Goal: Task Accomplishment & Management: Manage account settings

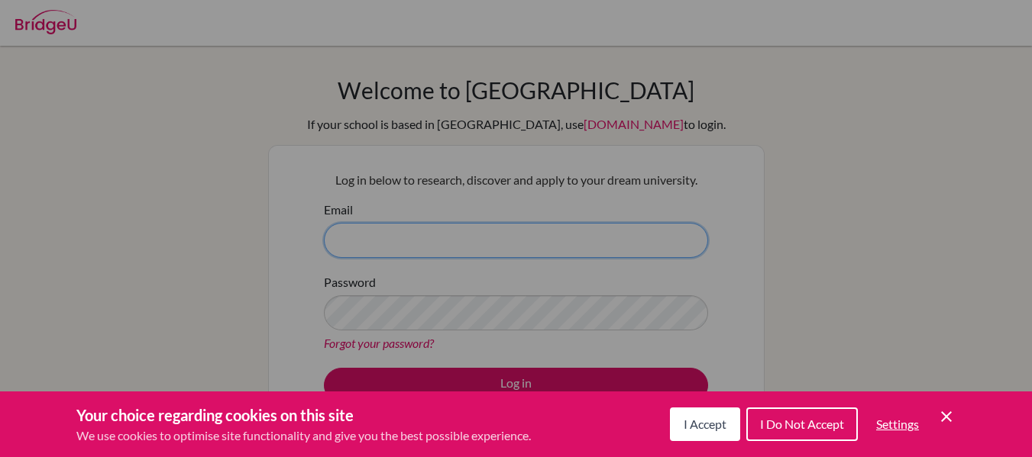
type input "[EMAIL_ADDRESS][DOMAIN_NAME]"
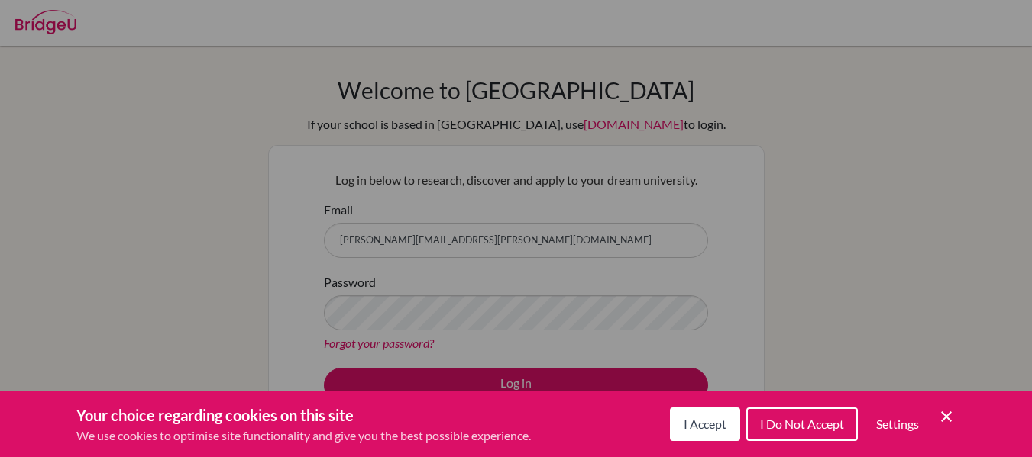
click at [705, 425] on span "I Accept" at bounding box center [704, 424] width 43 height 15
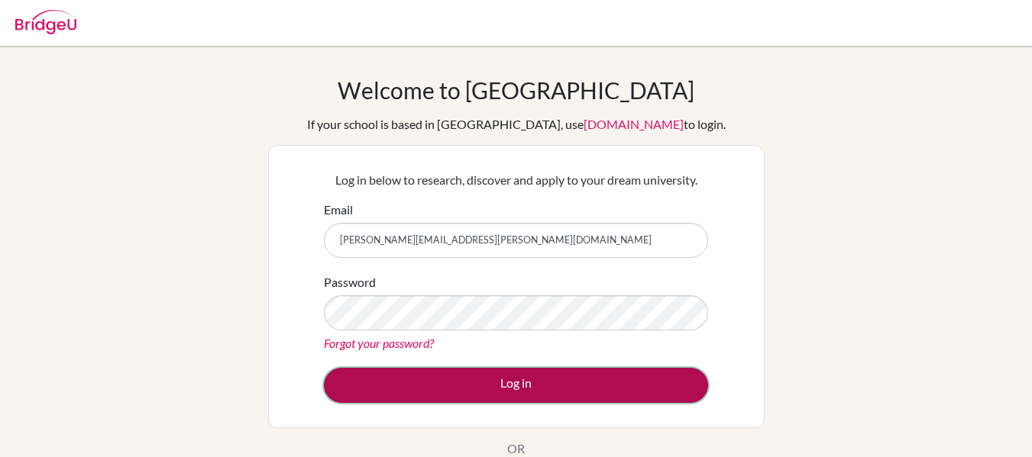
click at [506, 384] on button "Log in" at bounding box center [516, 385] width 384 height 35
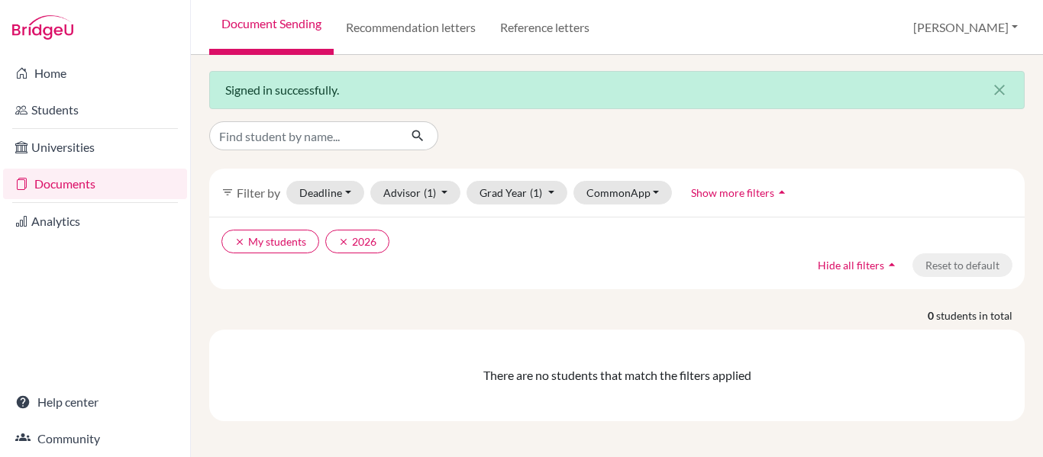
scroll to position [3, 0]
click at [361, 133] on input "Find student by name..." at bounding box center [303, 135] width 189 height 29
click at [428, 28] on link "Recommendation letters" at bounding box center [411, 27] width 154 height 55
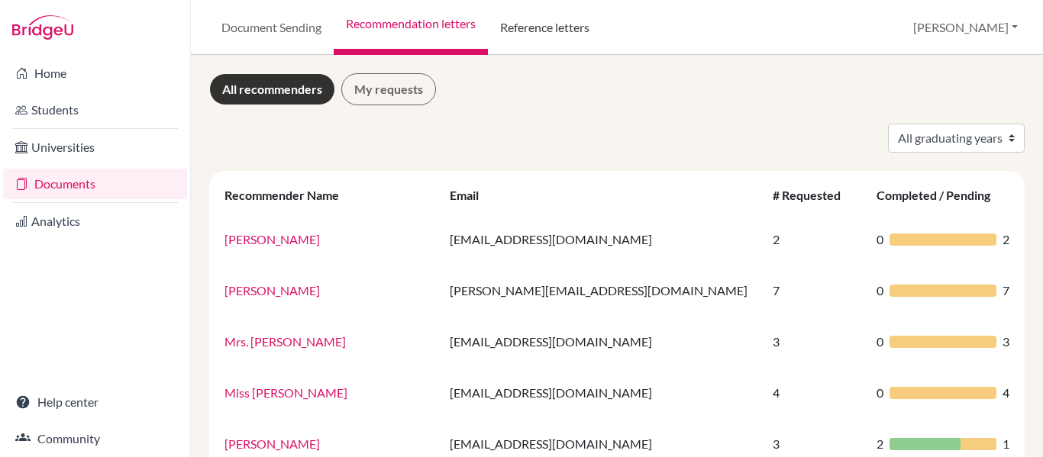
click at [597, 22] on link "Reference letters" at bounding box center [545, 27] width 114 height 55
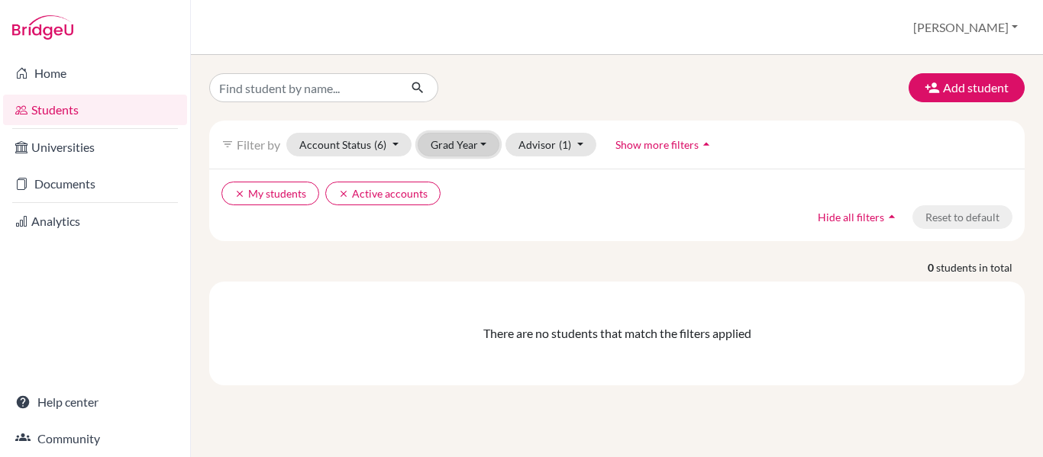
click at [475, 141] on button "Grad Year" at bounding box center [459, 145] width 82 height 24
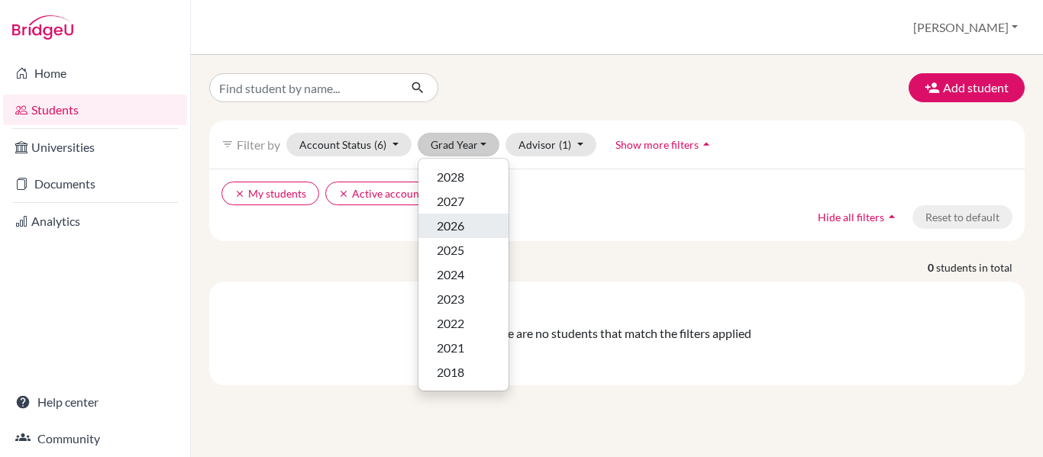
click at [464, 228] on span "2026" at bounding box center [450, 226] width 27 height 18
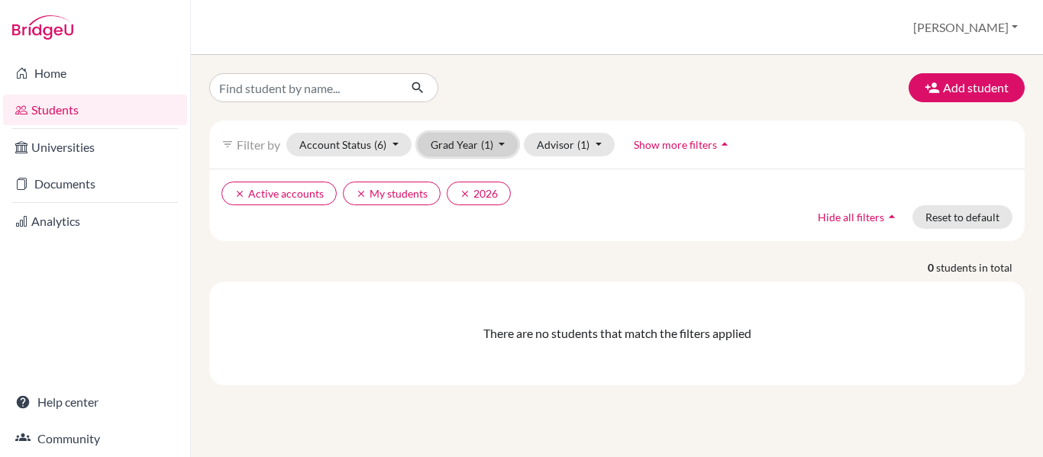
click at [503, 144] on button "Grad Year (1)" at bounding box center [468, 145] width 101 height 24
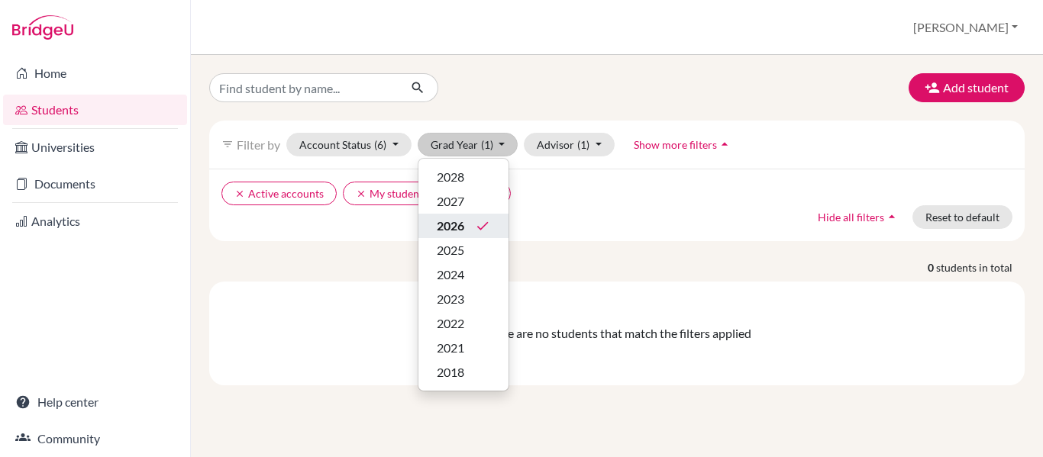
click at [492, 227] on button "2026 done" at bounding box center [463, 226] width 90 height 24
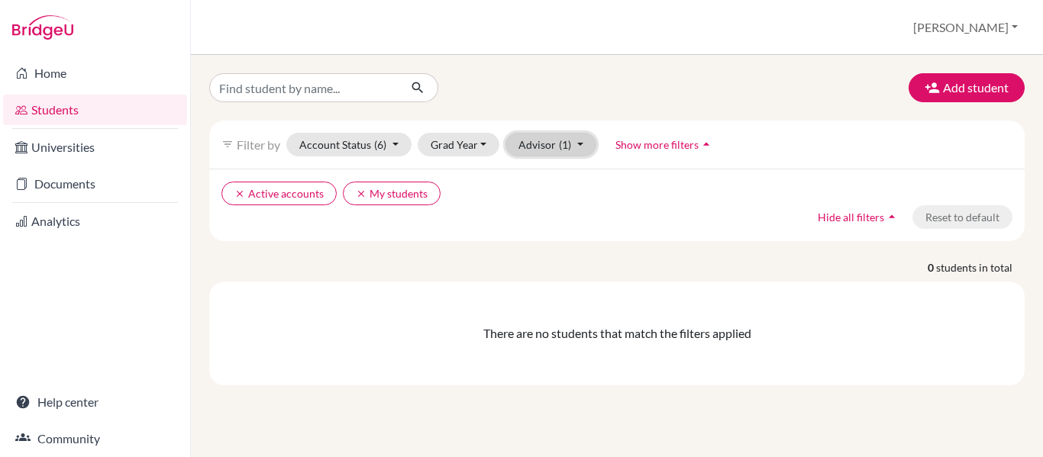
click at [583, 146] on button "Advisor (1)" at bounding box center [551, 145] width 91 height 24
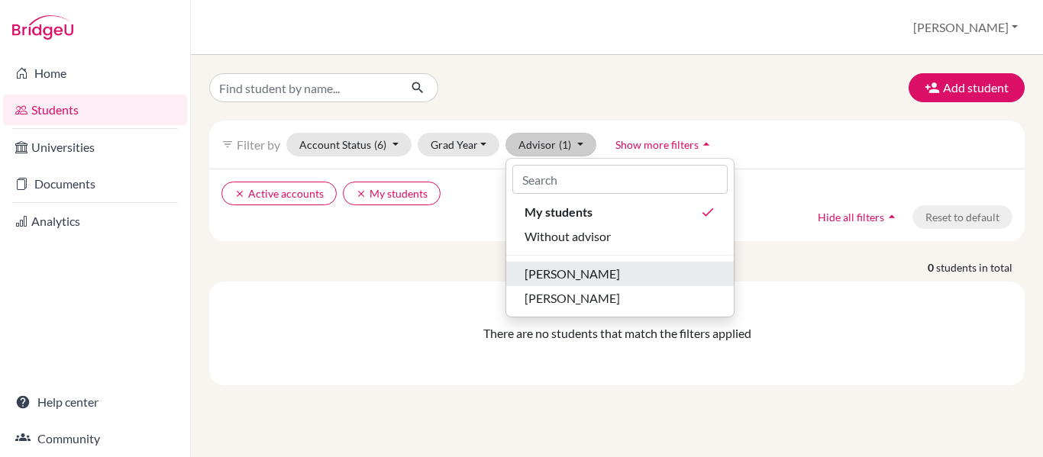
click at [612, 276] on div "[PERSON_NAME]" at bounding box center [620, 274] width 191 height 18
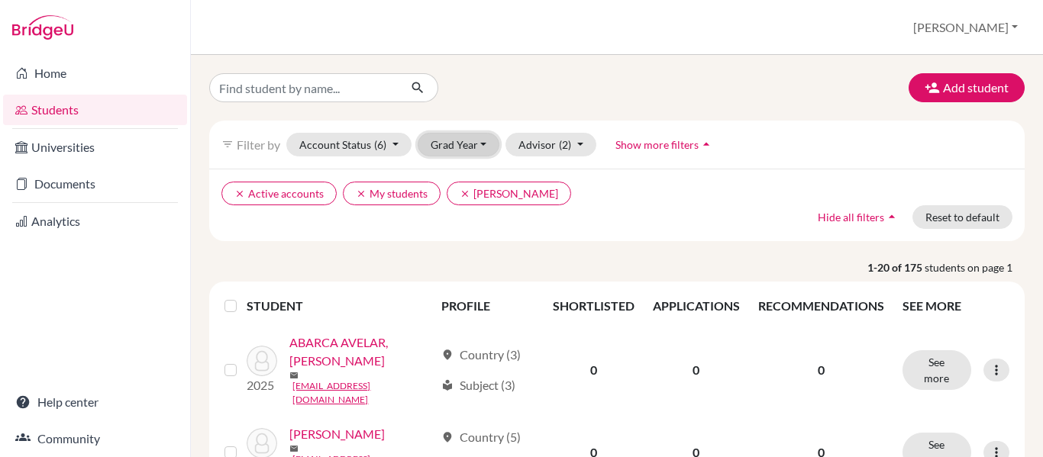
click at [482, 147] on button "Grad Year" at bounding box center [459, 145] width 82 height 24
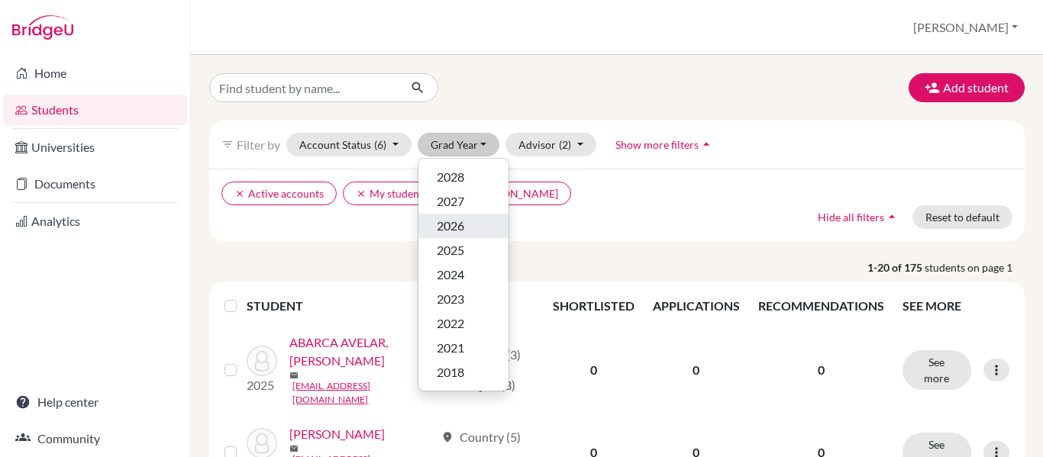
click at [475, 228] on div "2026" at bounding box center [463, 226] width 53 height 18
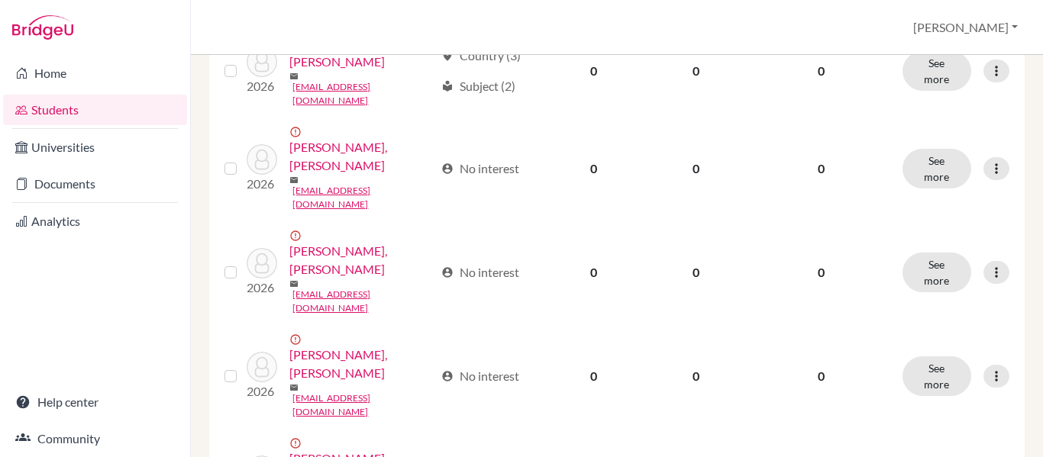
scroll to position [993, 0]
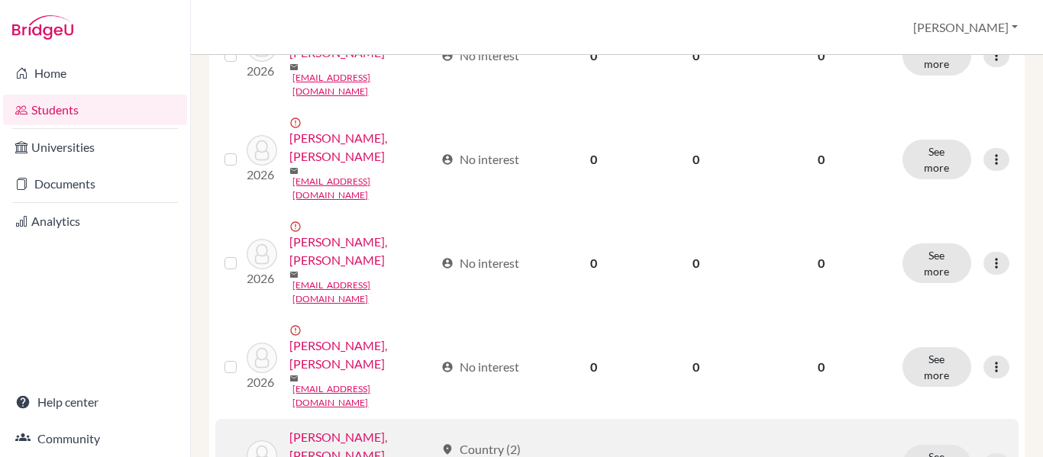
click at [361, 428] on link "[PERSON_NAME], [PERSON_NAME]" at bounding box center [361, 446] width 145 height 37
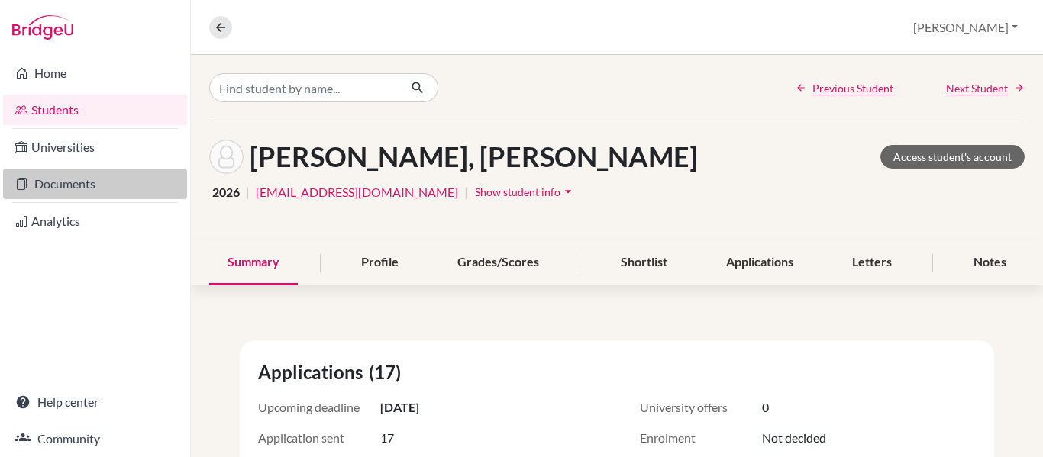
click at [85, 184] on link "Documents" at bounding box center [95, 184] width 184 height 31
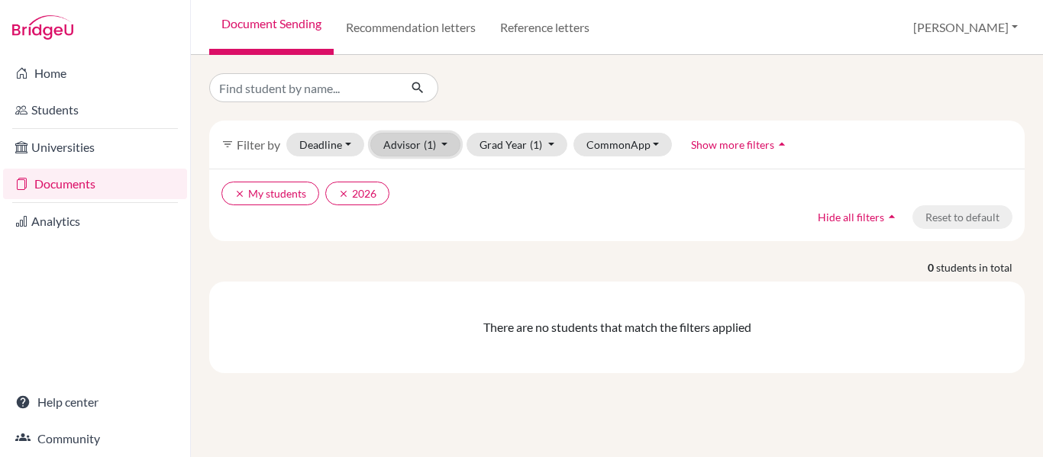
click at [403, 144] on button "Advisor (1)" at bounding box center [415, 145] width 91 height 24
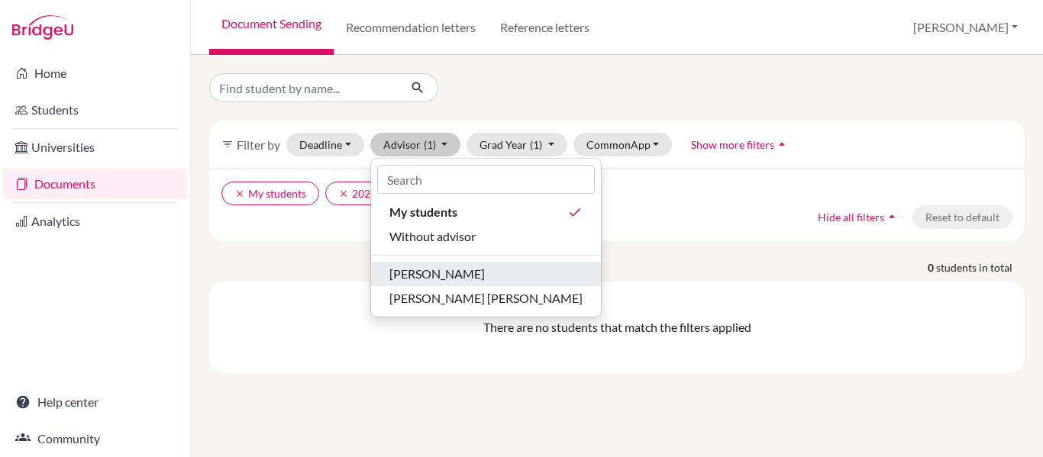
click at [439, 279] on span "Fortin, Adriana" at bounding box center [436, 274] width 95 height 18
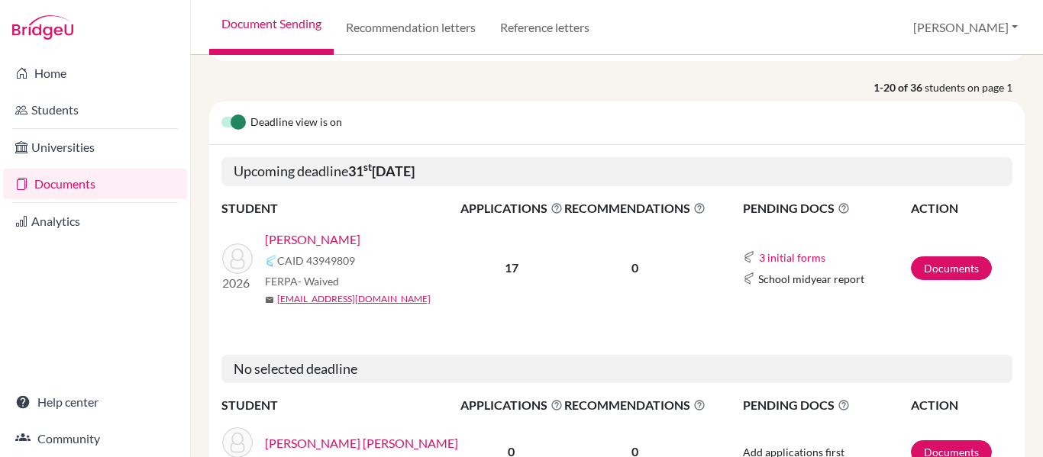
scroll to position [229, 0]
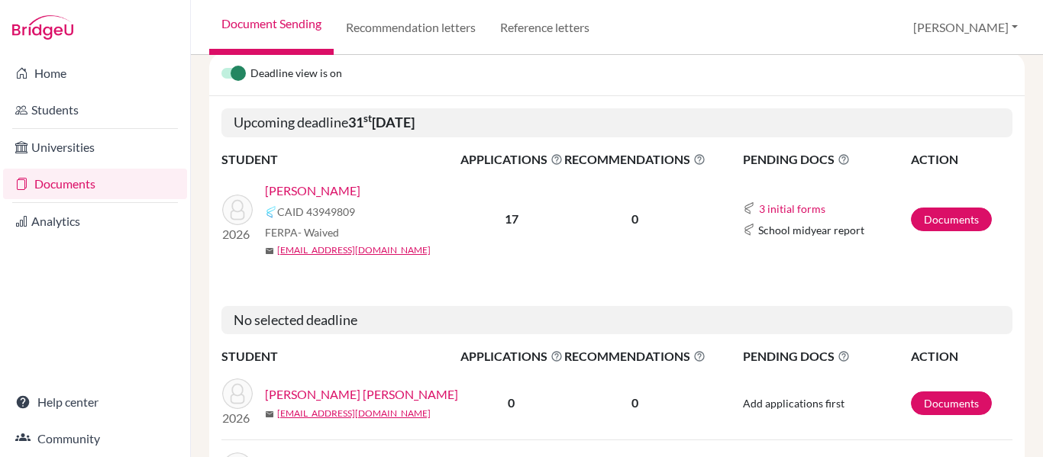
click at [360, 189] on link "[PERSON_NAME], [PERSON_NAME]" at bounding box center [312, 191] width 95 height 18
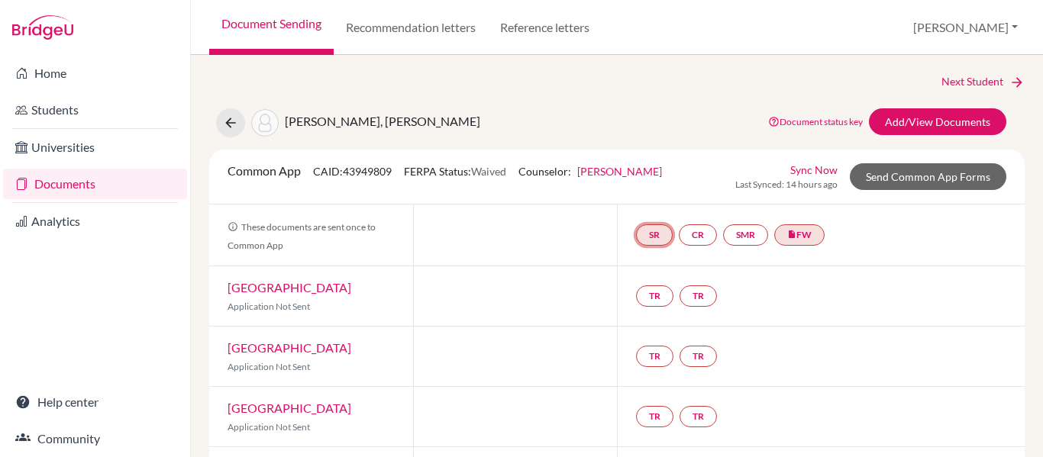
click at [651, 232] on link "SR" at bounding box center [654, 235] width 37 height 21
click at [695, 234] on link "CR" at bounding box center [698, 235] width 38 height 21
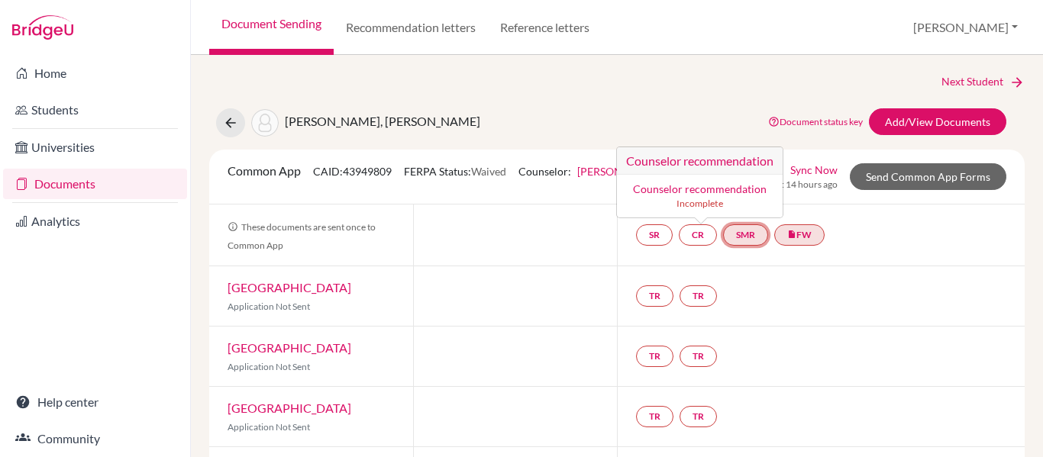
click at [738, 238] on link "SMR" at bounding box center [745, 235] width 45 height 21
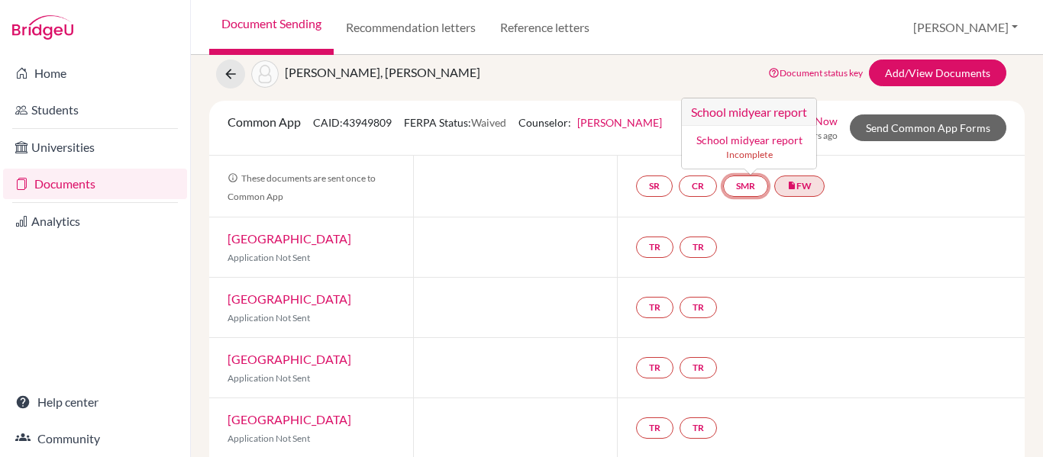
scroll to position [76, 0]
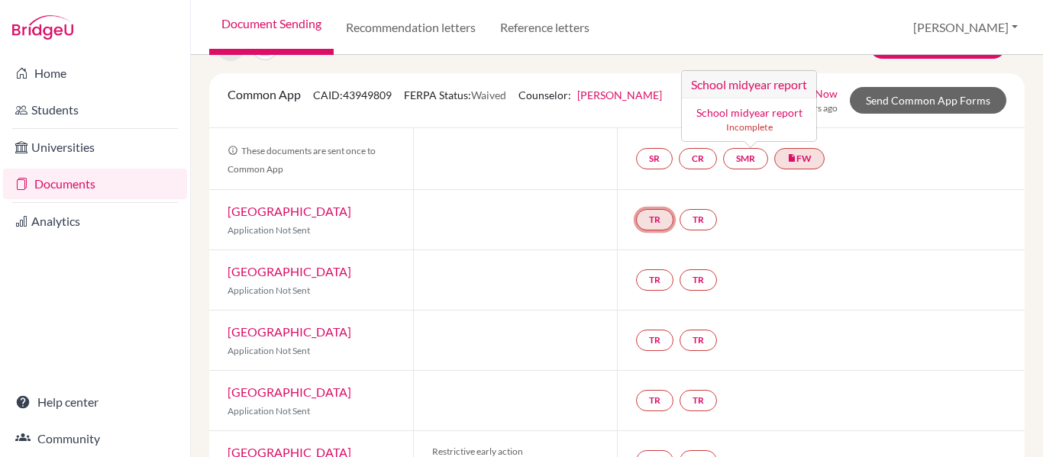
click at [655, 222] on link "TR" at bounding box center [654, 219] width 37 height 21
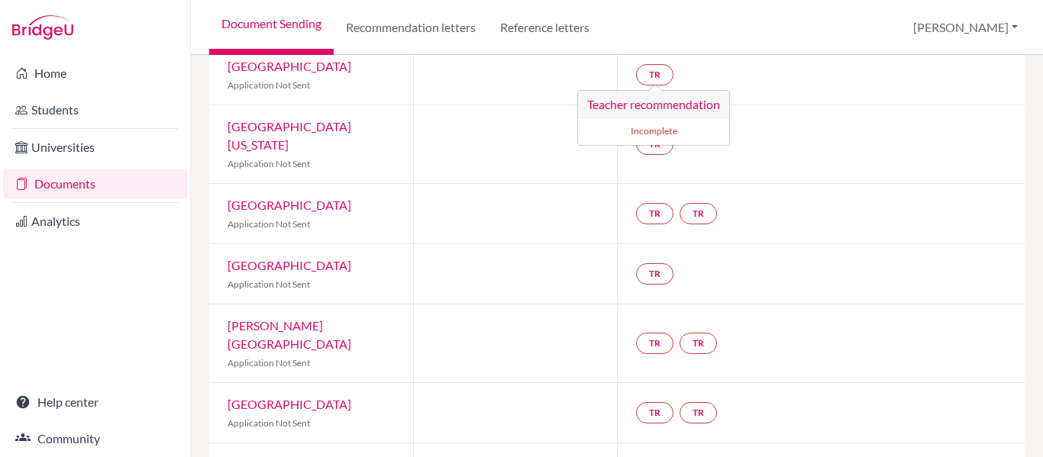
scroll to position [687, 0]
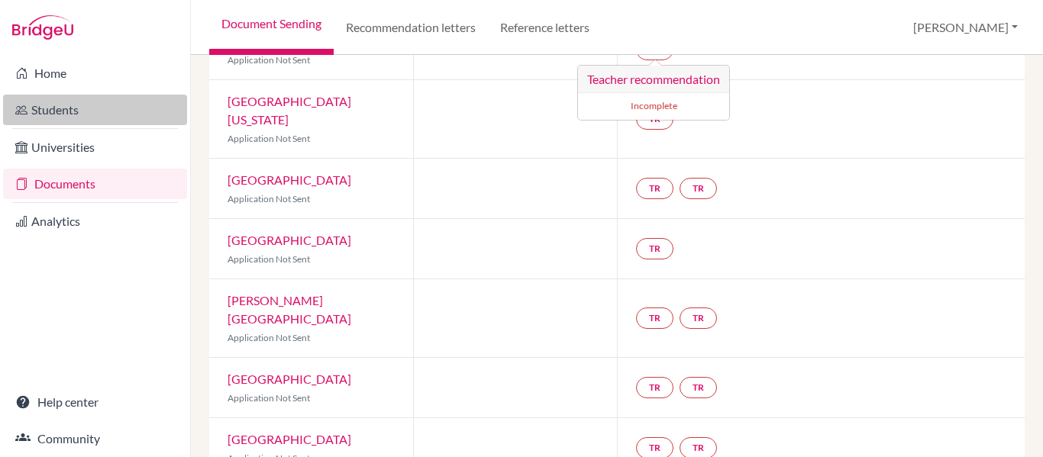
click at [91, 111] on link "Students" at bounding box center [95, 110] width 184 height 31
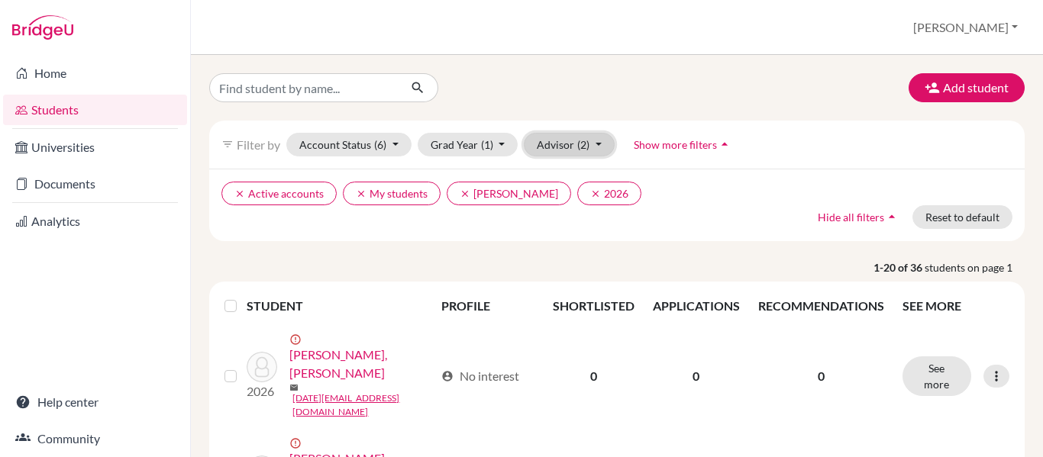
click at [569, 150] on button "Advisor (2)" at bounding box center [569, 145] width 91 height 24
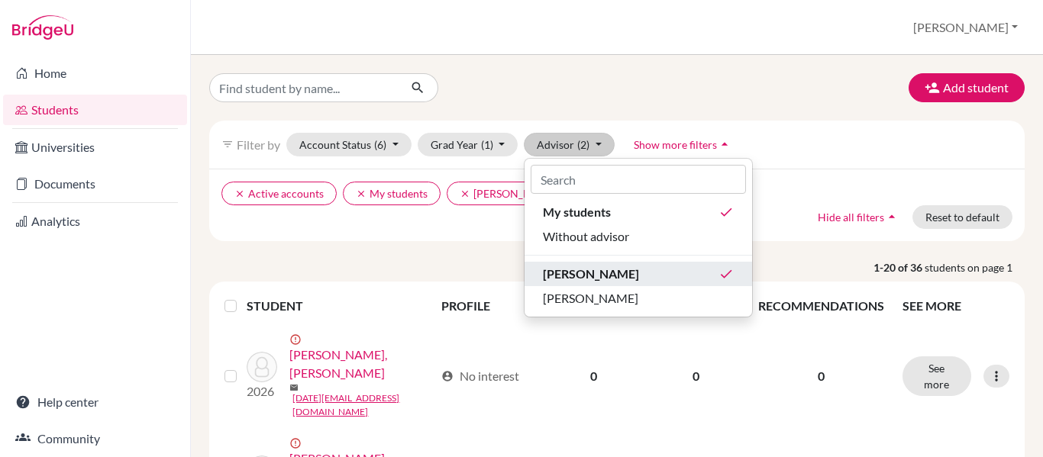
click at [607, 277] on span "[PERSON_NAME]" at bounding box center [591, 274] width 96 height 18
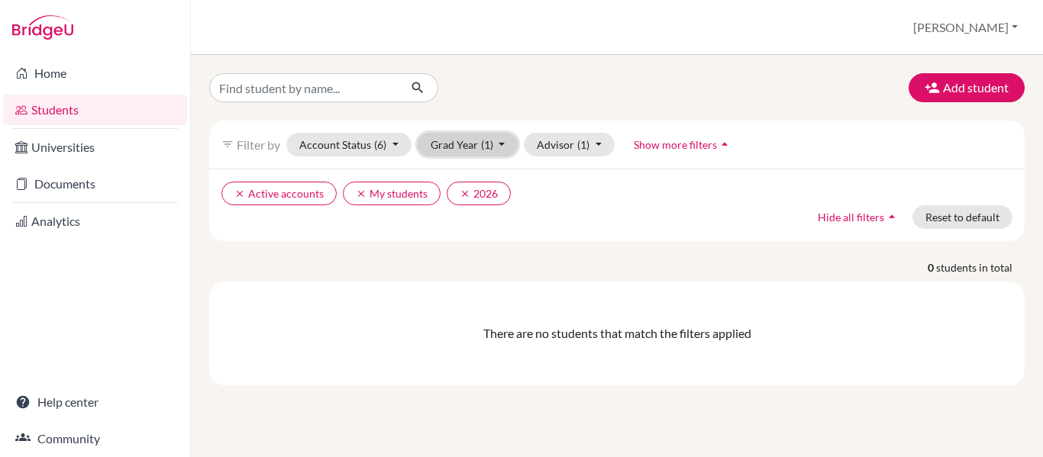
click at [456, 148] on button "Grad Year (1)" at bounding box center [468, 145] width 101 height 24
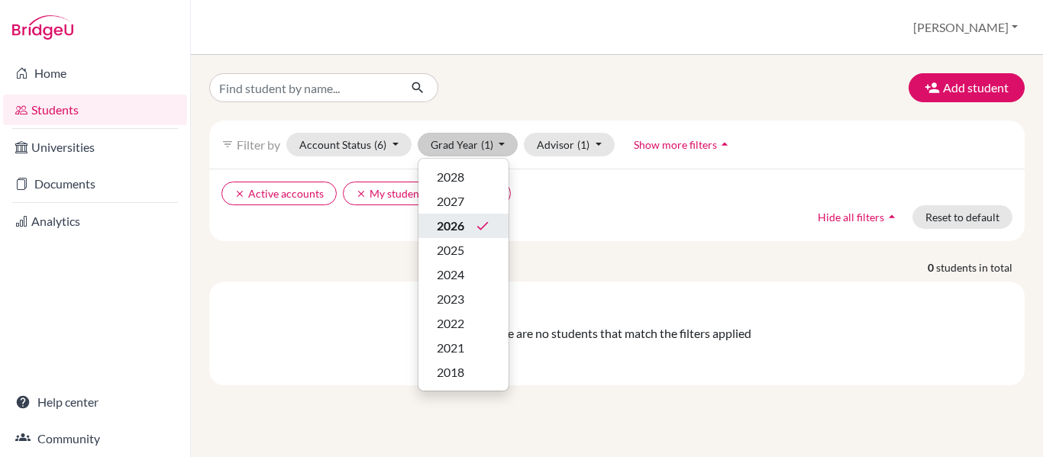
click at [475, 221] on icon "done" at bounding box center [482, 225] width 15 height 15
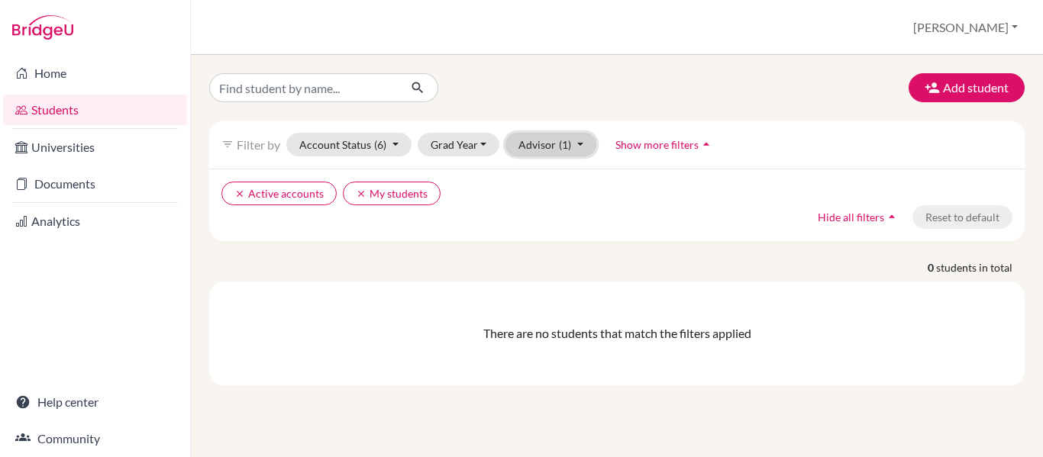
click at [536, 151] on button "Advisor (1)" at bounding box center [551, 145] width 91 height 24
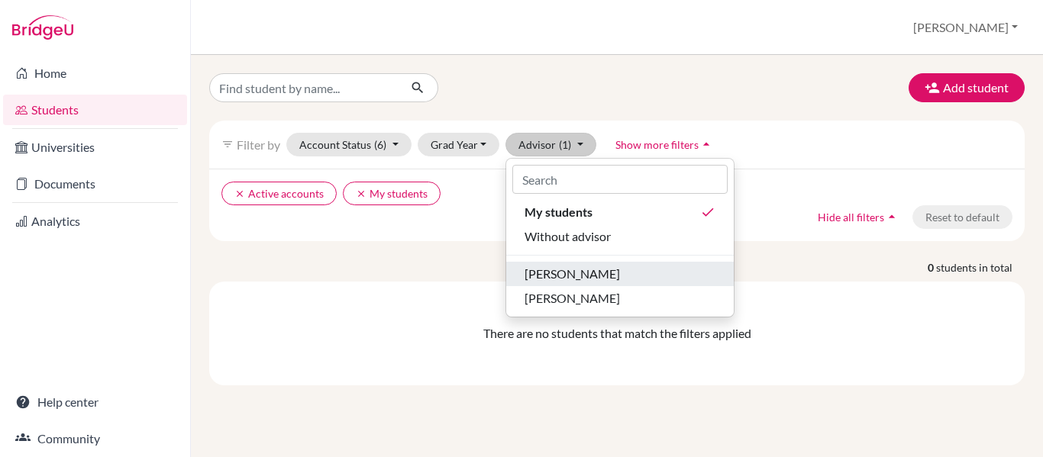
click at [582, 271] on span "[PERSON_NAME]" at bounding box center [572, 274] width 95 height 18
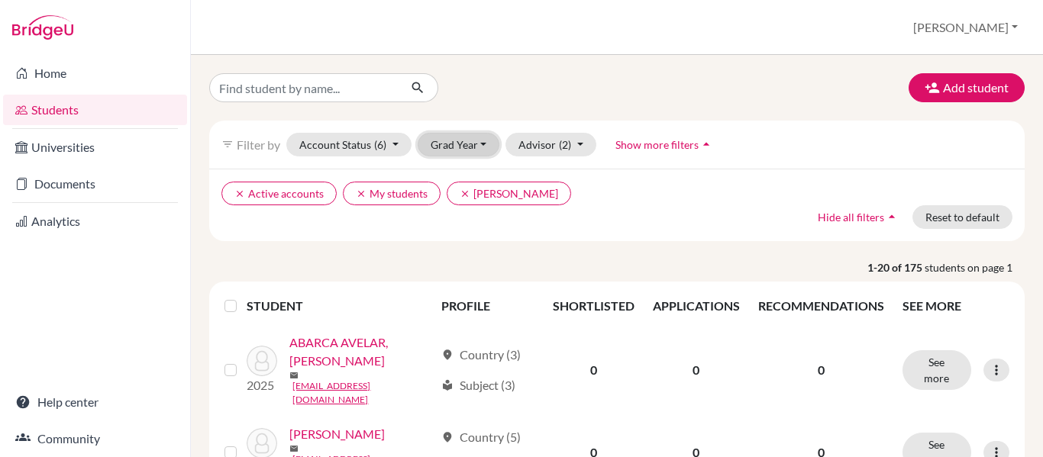
click at [444, 147] on button "Grad Year" at bounding box center [459, 145] width 82 height 24
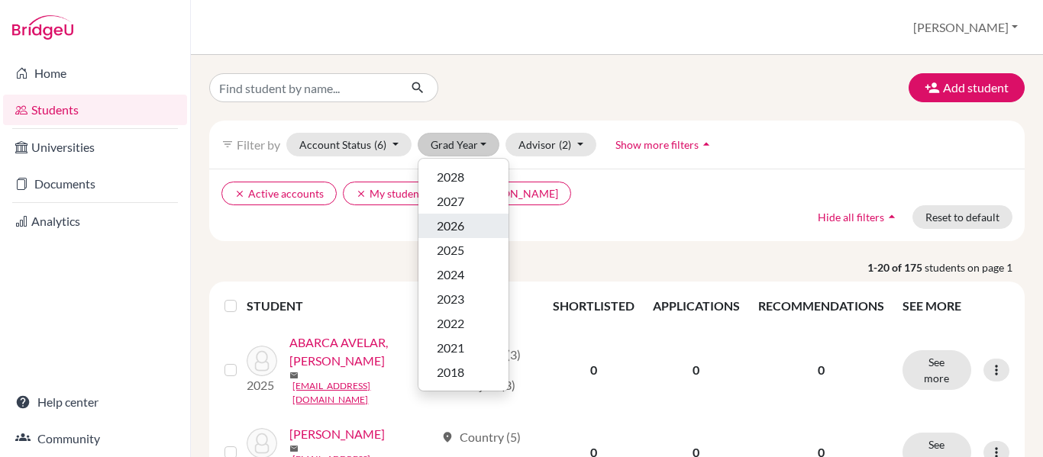
click at [478, 218] on div "2026" at bounding box center [463, 226] width 53 height 18
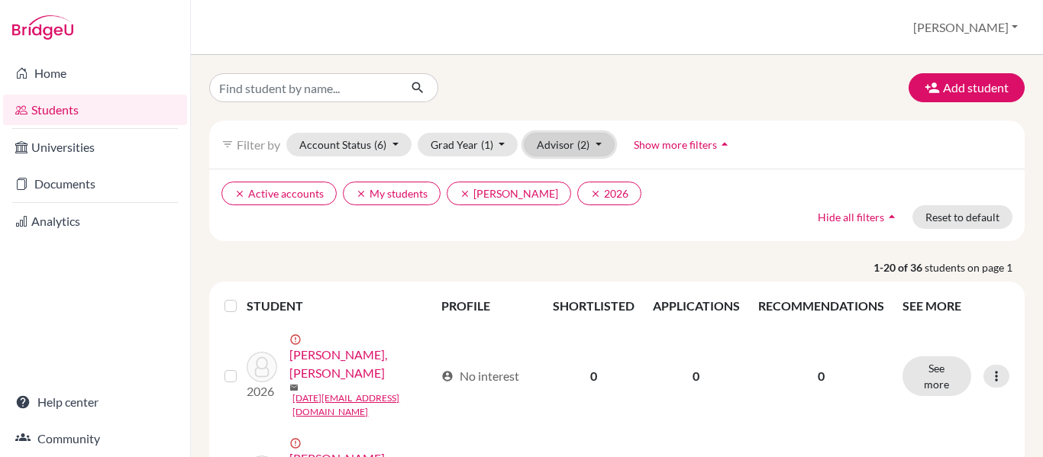
click at [558, 144] on button "Advisor (2)" at bounding box center [569, 145] width 91 height 24
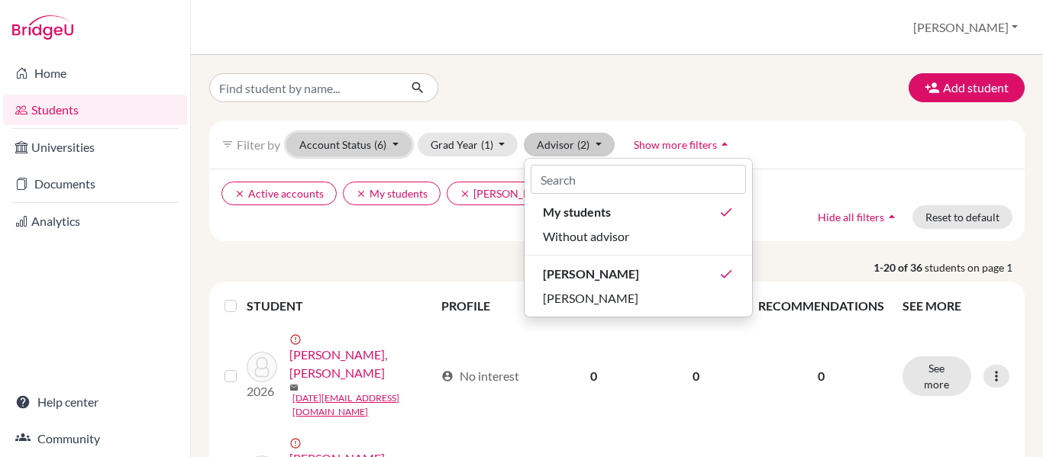
click at [334, 151] on button "Account Status (6)" at bounding box center [348, 145] width 125 height 24
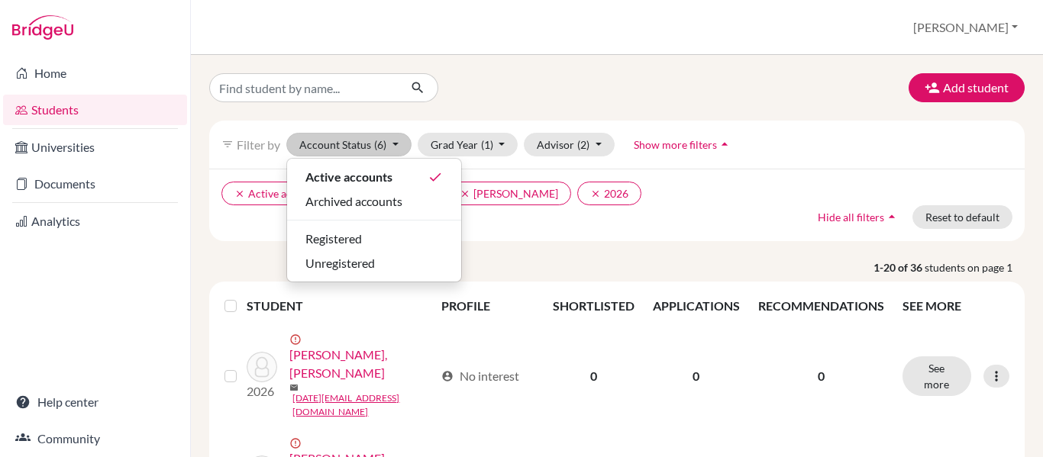
click at [480, 233] on div "clear Active accounts clear My students clear Fortin, Adriana clear 2026 Hide a…" at bounding box center [617, 205] width 816 height 73
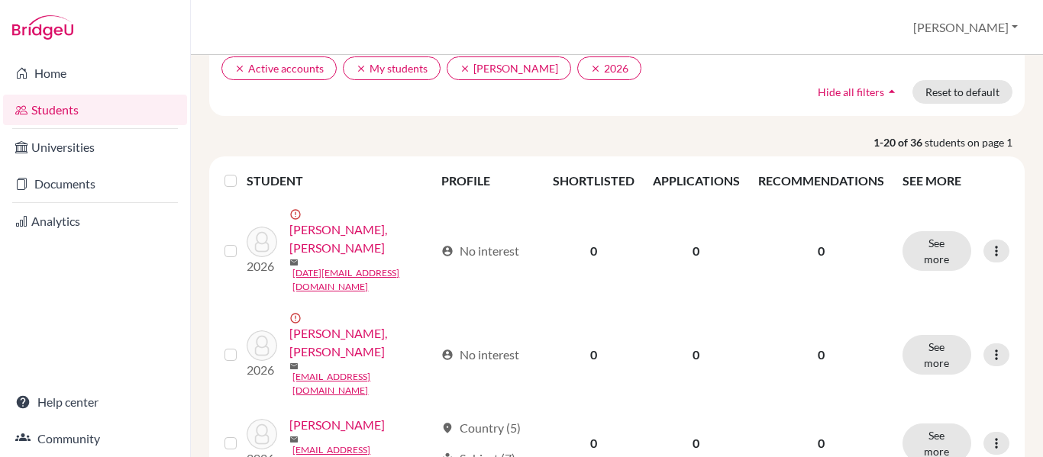
scroll to position [153, 0]
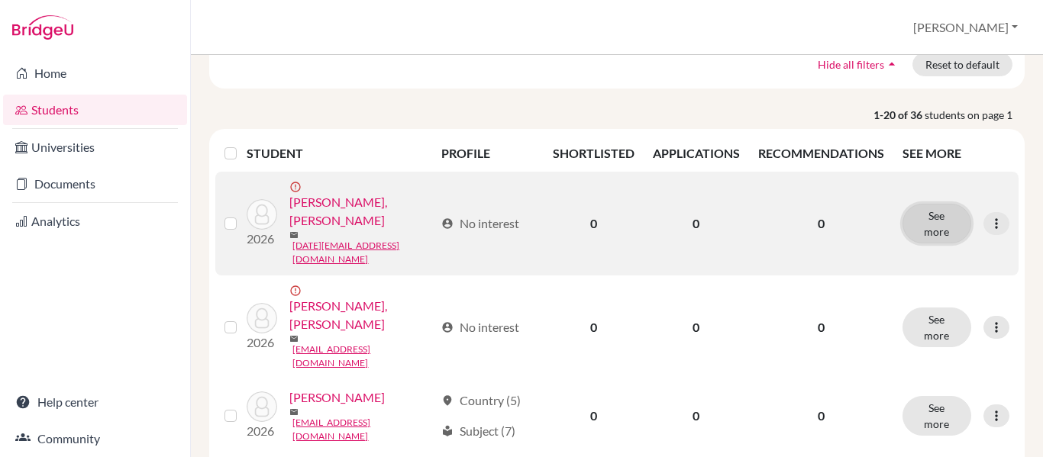
click at [929, 214] on button "See more" at bounding box center [937, 224] width 69 height 40
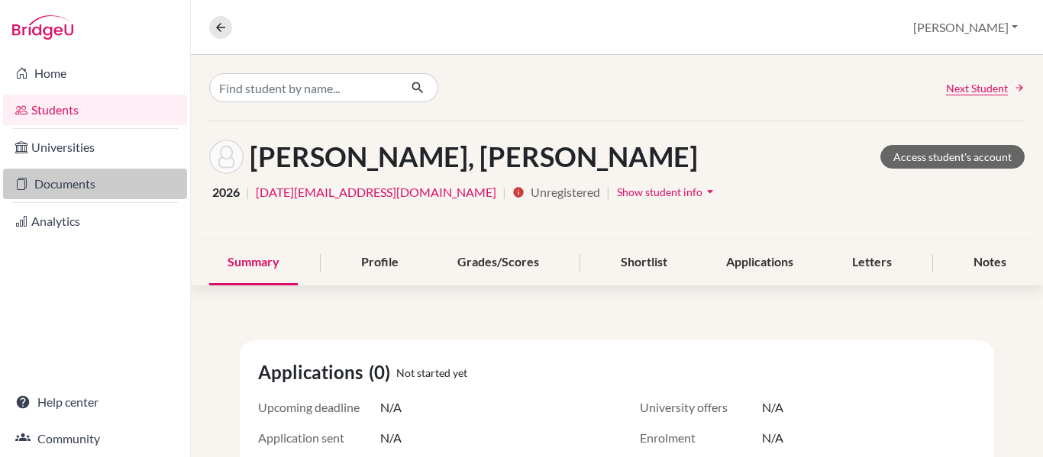
click at [61, 185] on link "Documents" at bounding box center [95, 184] width 184 height 31
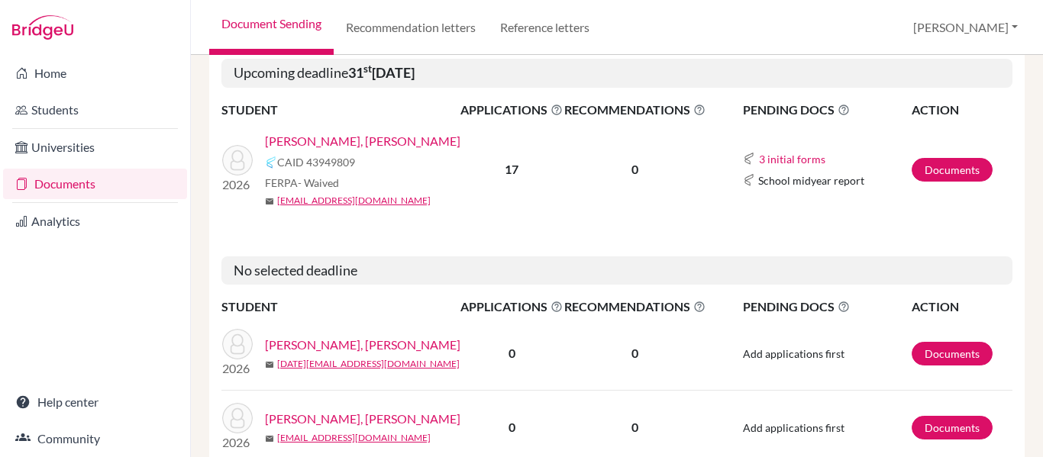
scroll to position [305, 0]
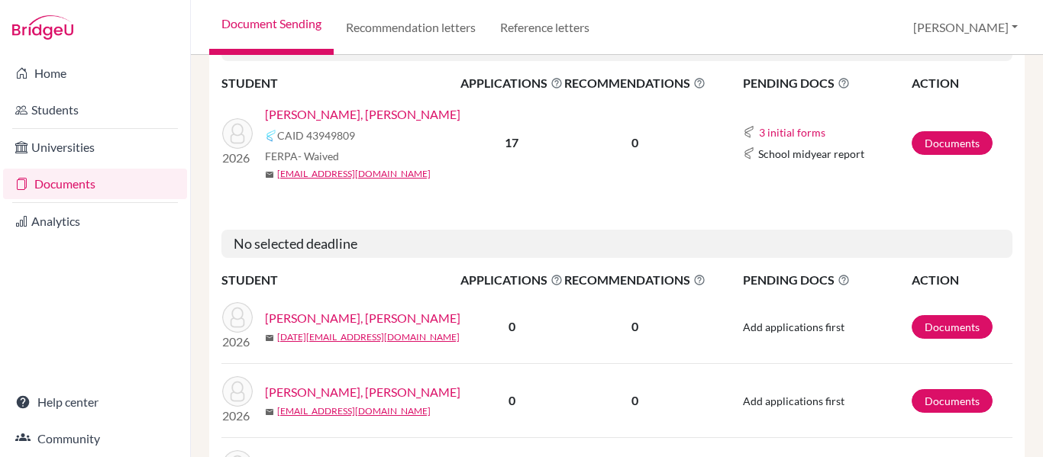
click at [299, 124] on link "[PERSON_NAME], [PERSON_NAME]" at bounding box center [362, 114] width 195 height 18
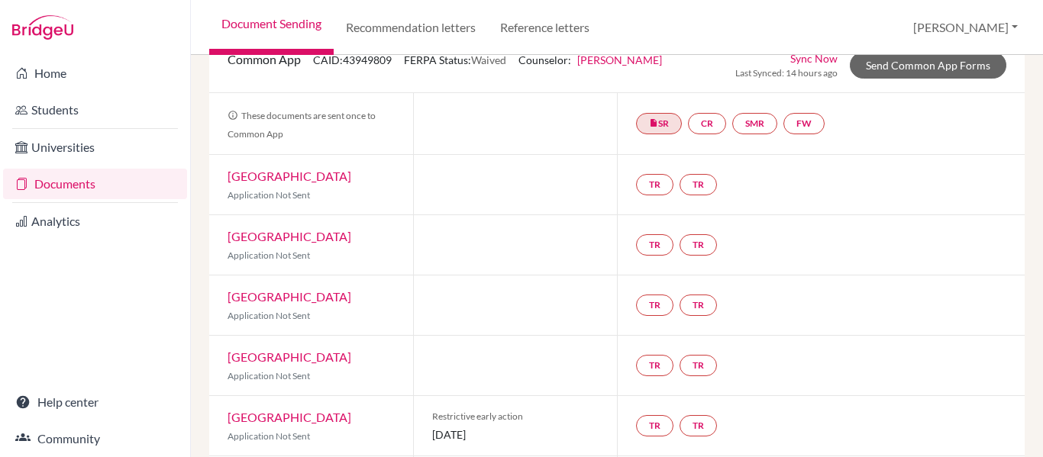
scroll to position [76, 0]
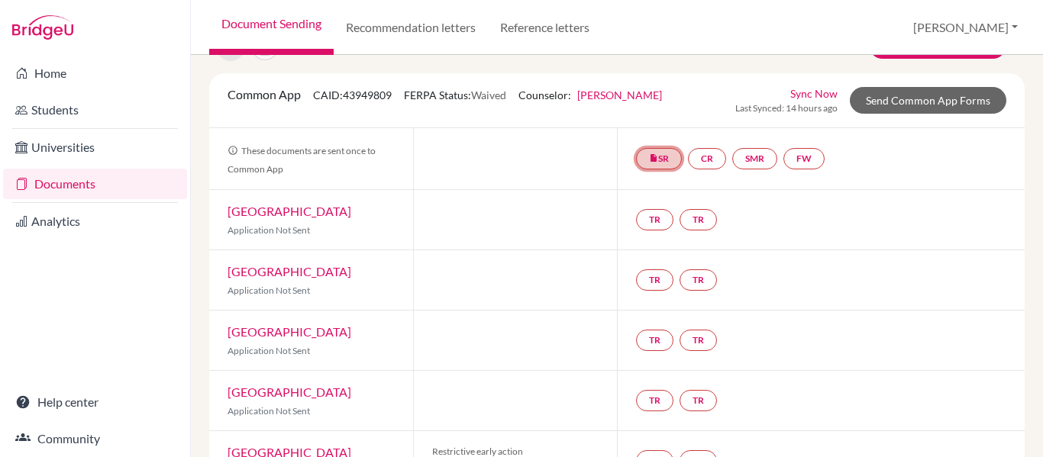
click at [651, 160] on icon "insert_drive_file" at bounding box center [653, 157] width 9 height 9
click at [654, 162] on link "insert_drive_file SR School report School report Complete. Ready to send." at bounding box center [659, 158] width 46 height 21
